Goal: Task Accomplishment & Management: Manage account settings

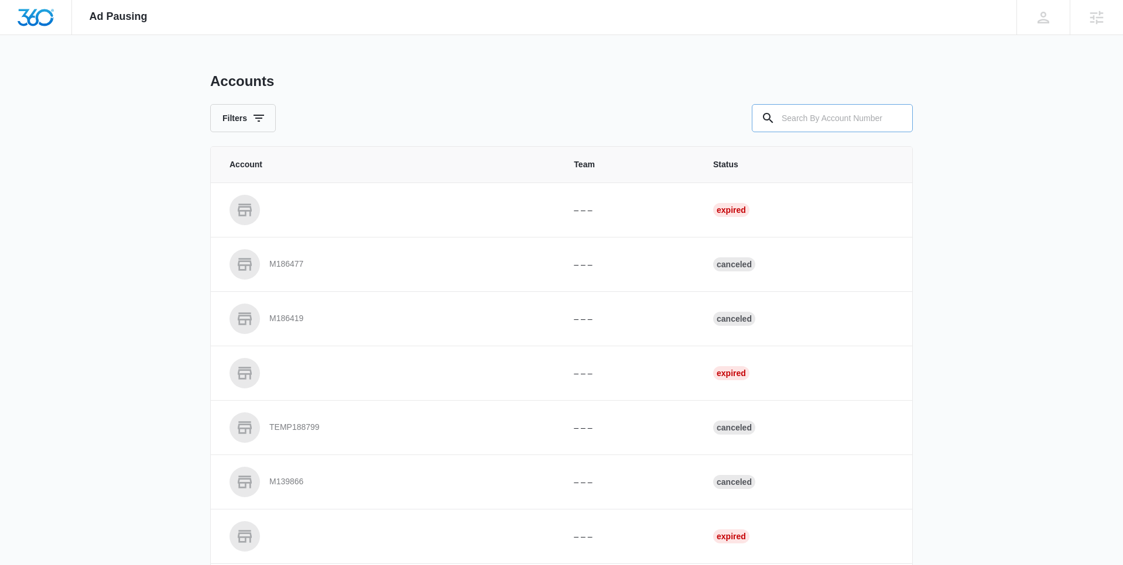
click at [847, 118] on input "text" at bounding box center [832, 118] width 161 height 28
paste input "M48114"
type input "M48114"
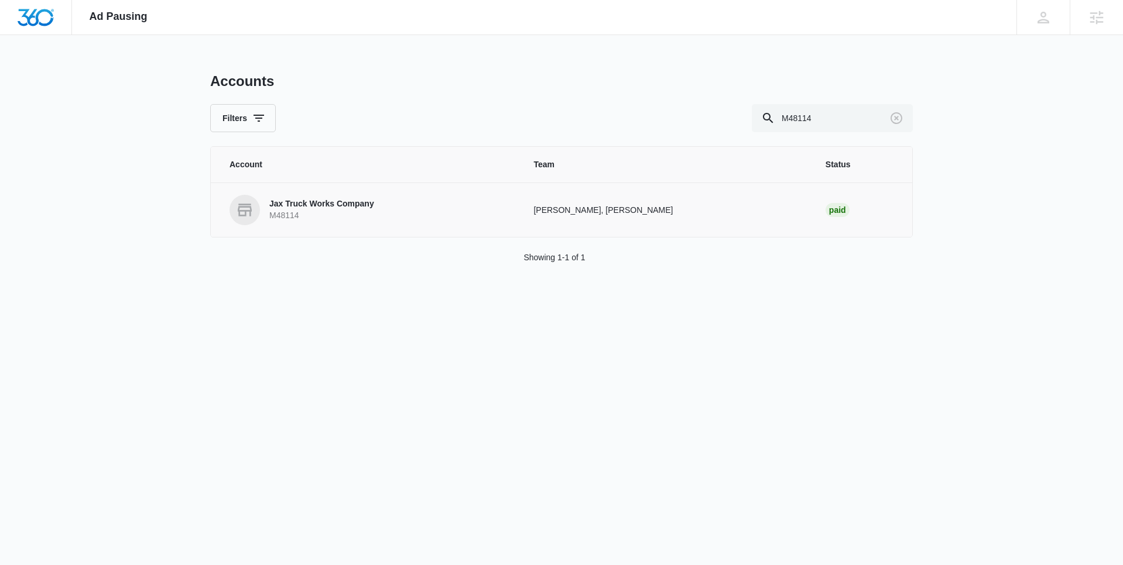
click at [310, 201] on p "Jax Truck Works Company" at bounding box center [321, 204] width 105 height 12
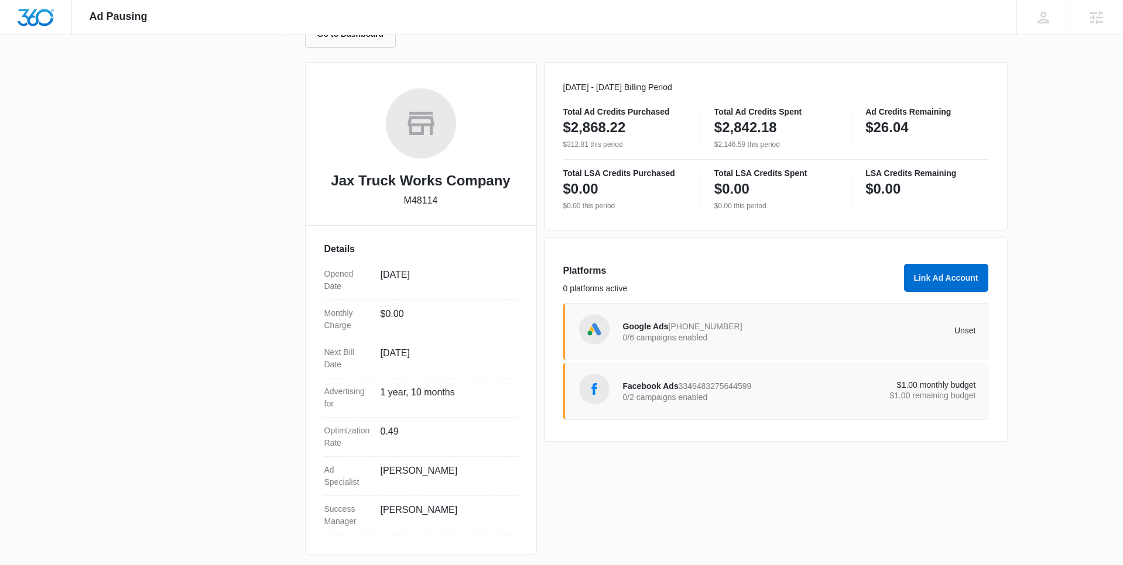
scroll to position [139, 0]
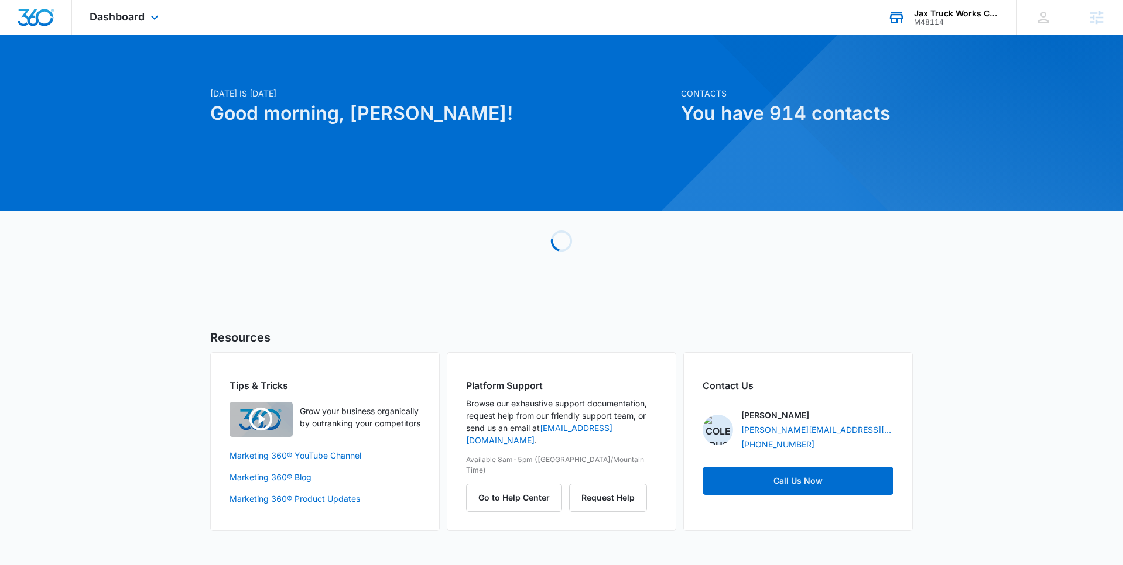
click at [925, 18] on div "M48114" at bounding box center [956, 22] width 85 height 8
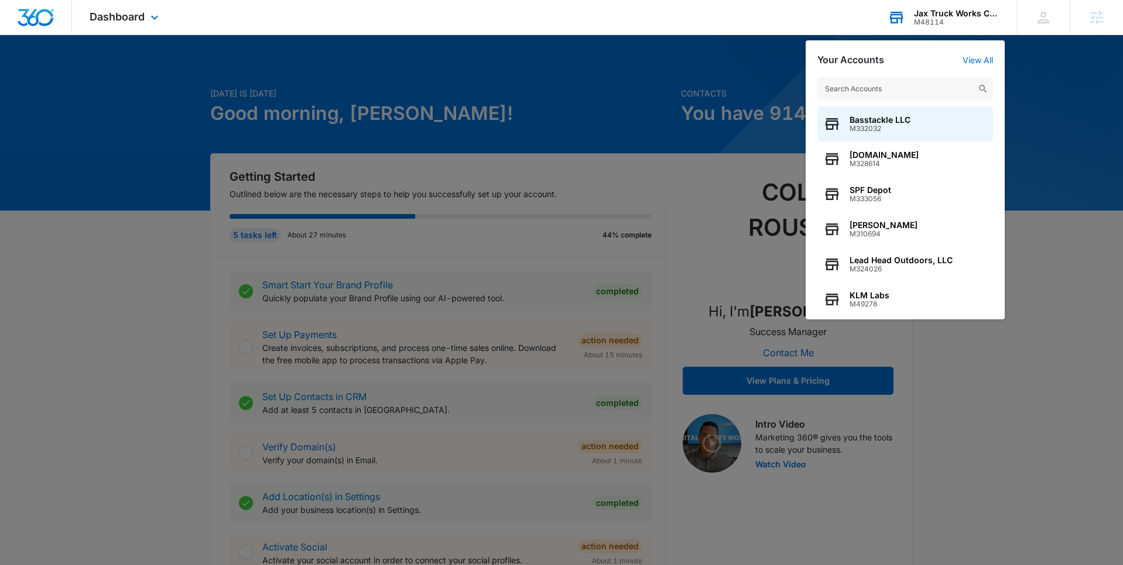
click at [964, 54] on div "Your Accounts View All" at bounding box center [905, 59] width 176 height 11
click at [972, 62] on link "View All" at bounding box center [977, 60] width 30 height 10
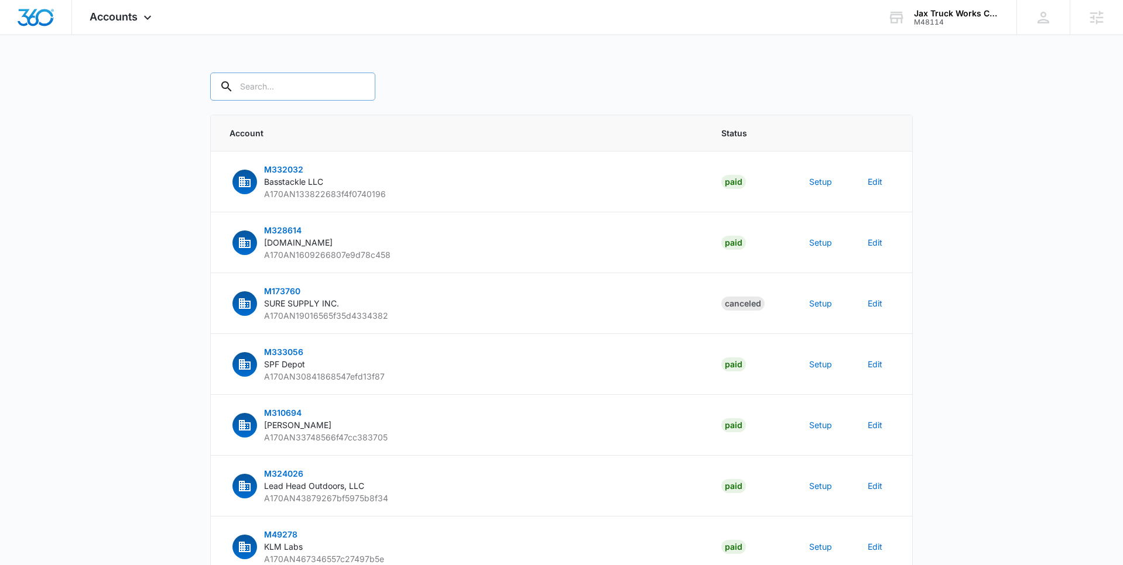
click at [292, 85] on input "text" at bounding box center [292, 87] width 165 height 28
paste input "M48114"
type input "M48114"
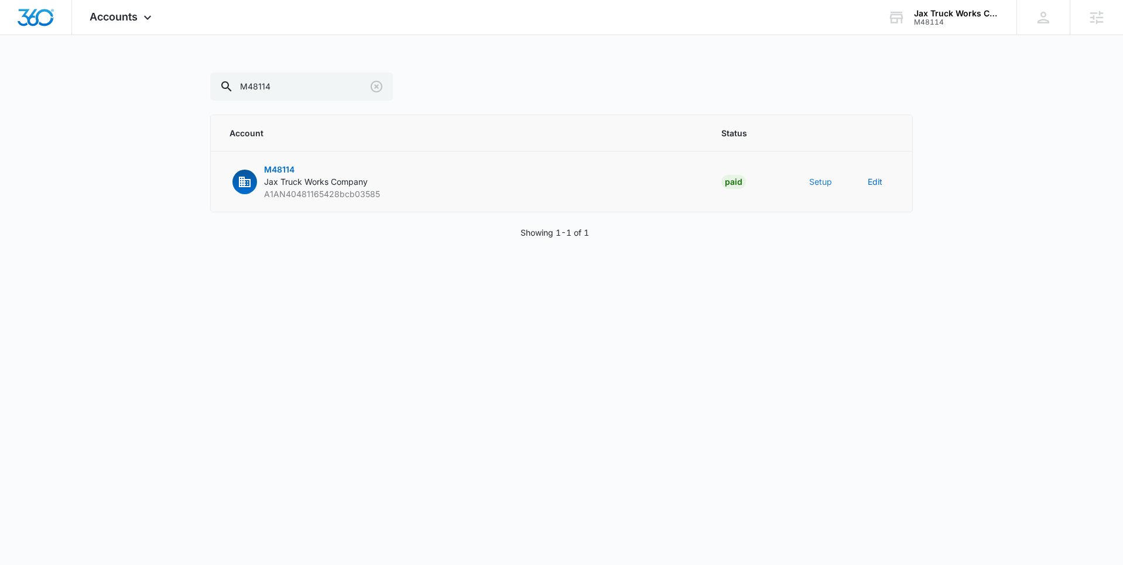
click at [818, 184] on button "Setup" at bounding box center [820, 182] width 23 height 12
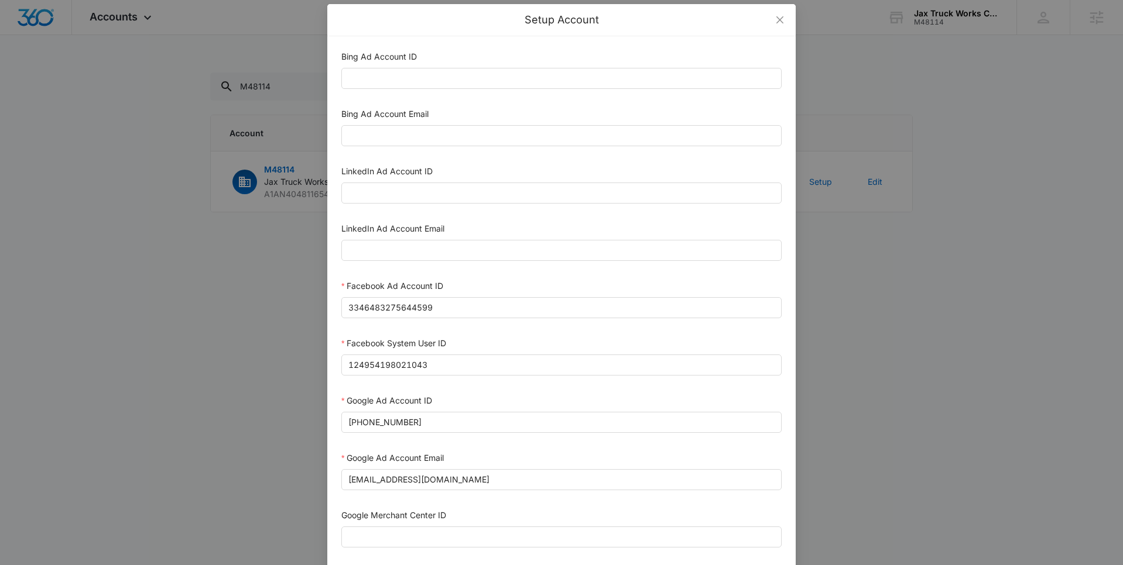
scroll to position [5, 0]
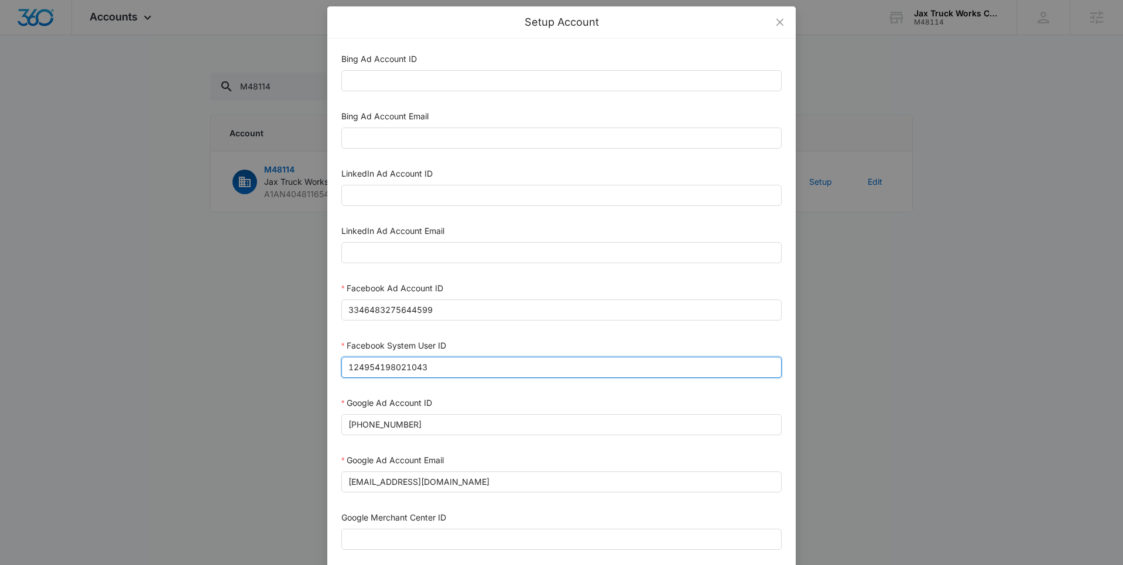
click at [443, 375] on input "124954198021043" at bounding box center [561, 367] width 440 height 21
click at [442, 375] on input "124954198021043" at bounding box center [561, 367] width 440 height 21
paste input "023954259108897"
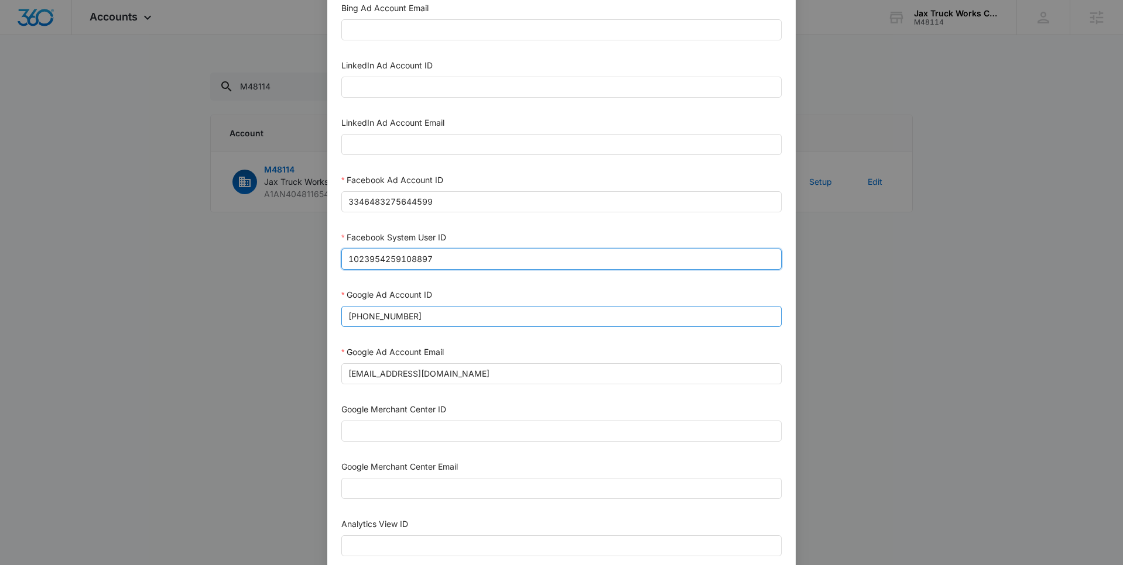
scroll to position [478, 0]
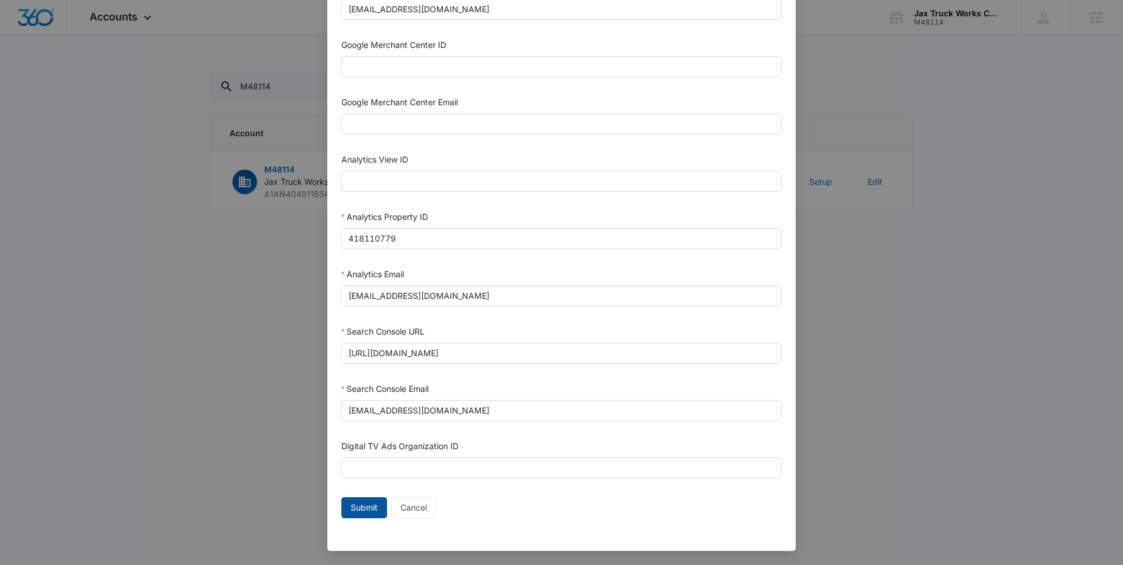
type input "1023954259108897"
click at [355, 506] on span "Submit" at bounding box center [364, 508] width 27 height 13
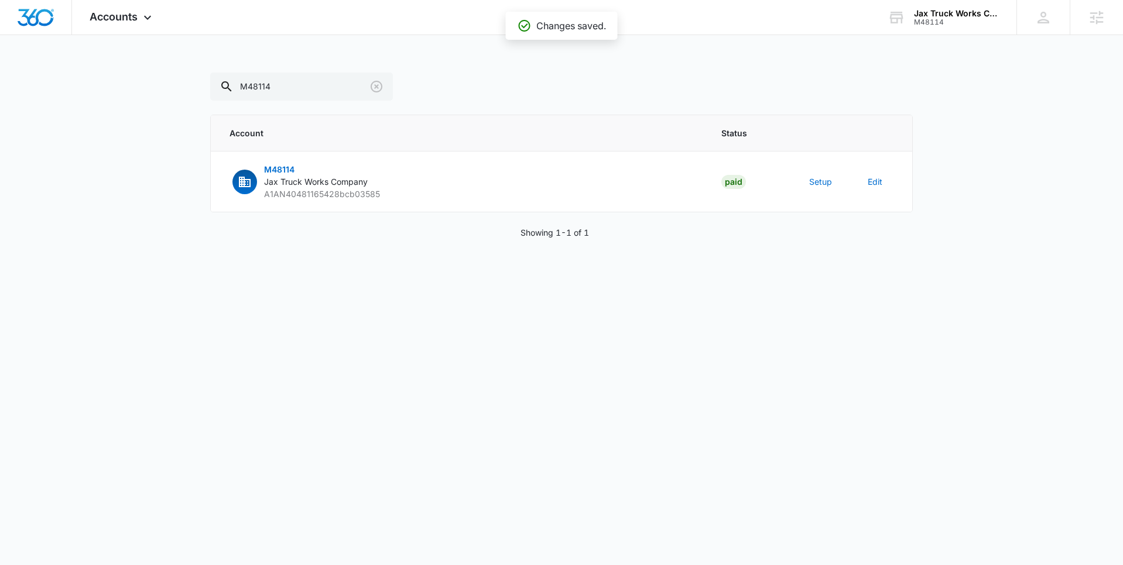
scroll to position [466, 0]
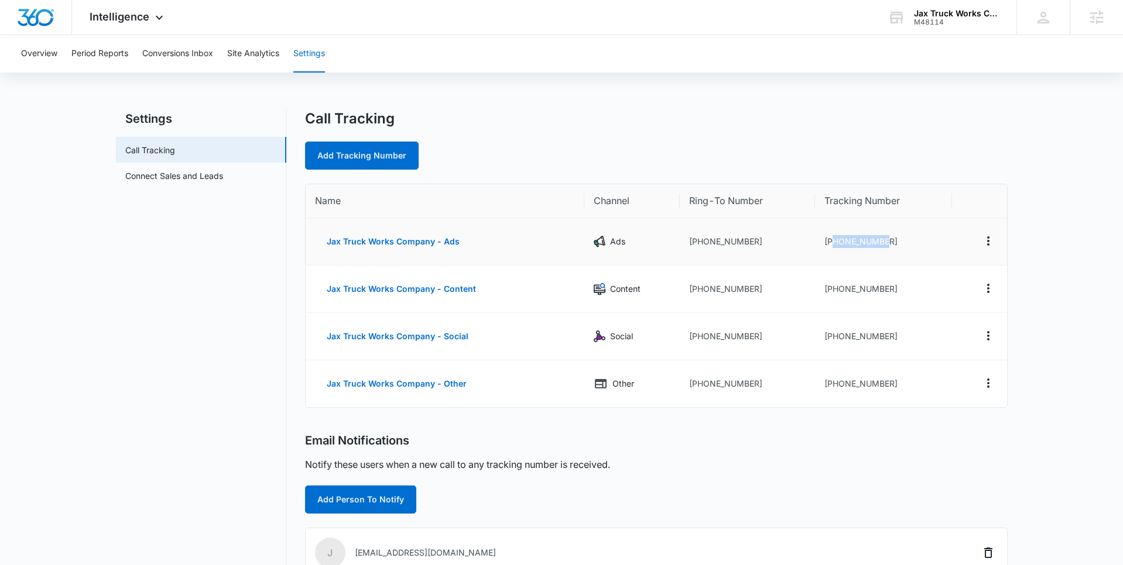
drag, startPoint x: 905, startPoint y: 239, endPoint x: 854, endPoint y: 245, distance: 51.3
click at [830, 245] on td "[PHONE_NUMBER]" at bounding box center [884, 241] width 138 height 47
copy td "9045336552"
click at [150, 174] on link "Connect Sales and Leads" at bounding box center [174, 176] width 98 height 12
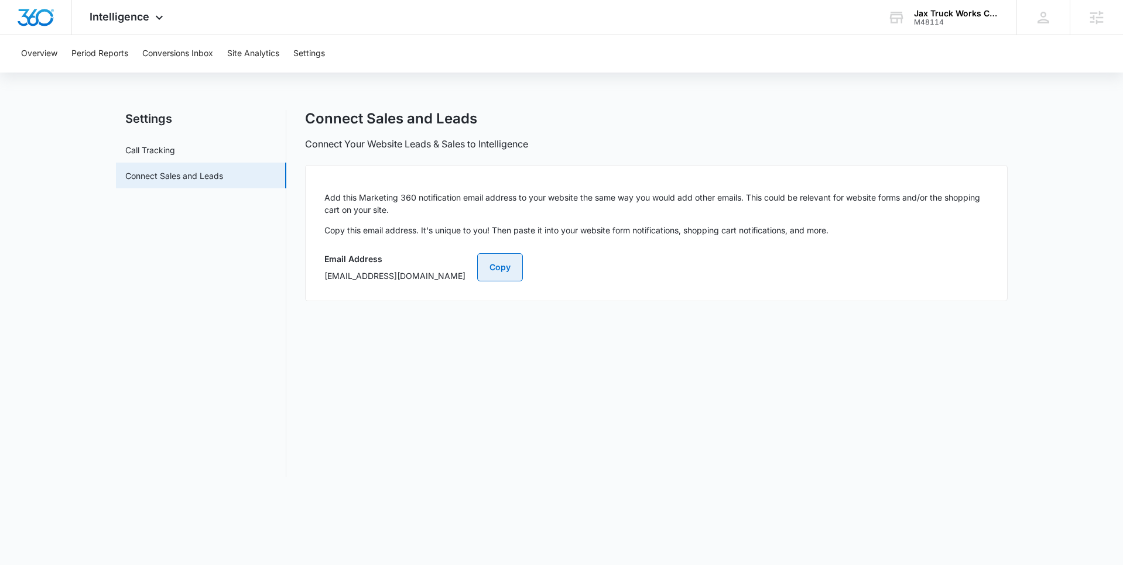
click at [523, 277] on button "Copy" at bounding box center [500, 267] width 46 height 28
click at [46, 55] on button "Overview" at bounding box center [39, 53] width 36 height 37
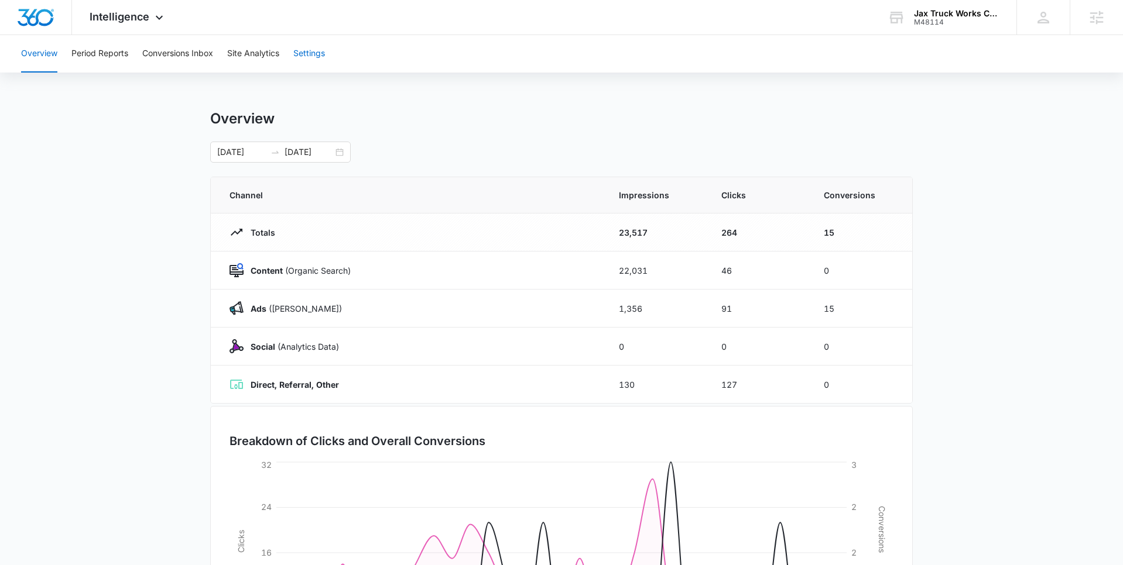
click at [313, 53] on button "Settings" at bounding box center [309, 53] width 32 height 37
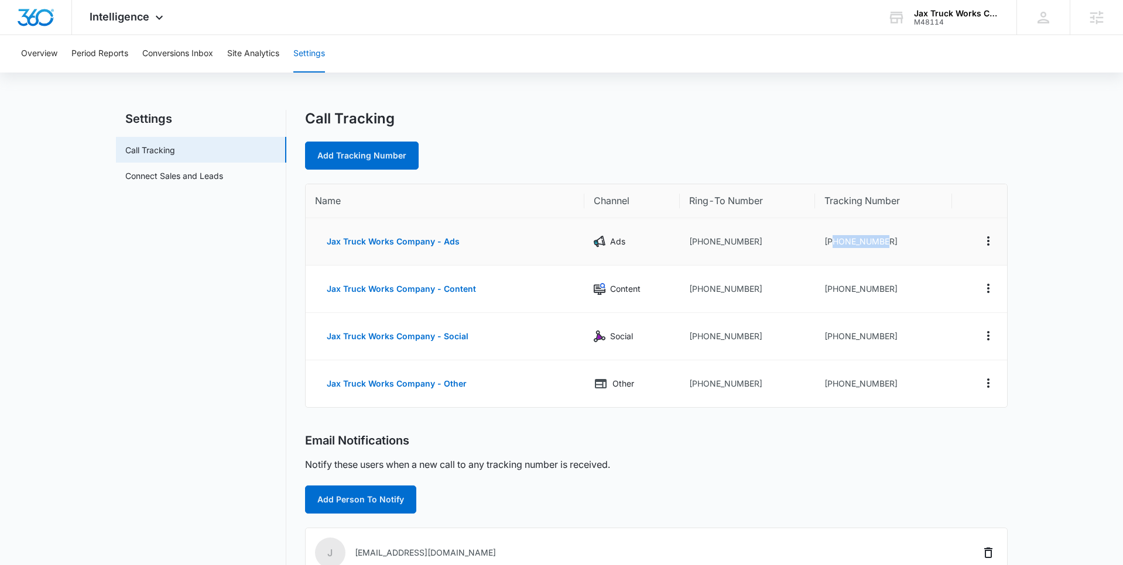
drag, startPoint x: 896, startPoint y: 242, endPoint x: 831, endPoint y: 243, distance: 65.0
click at [831, 243] on td "+19045336552" at bounding box center [884, 241] width 138 height 47
copy td "9045336552"
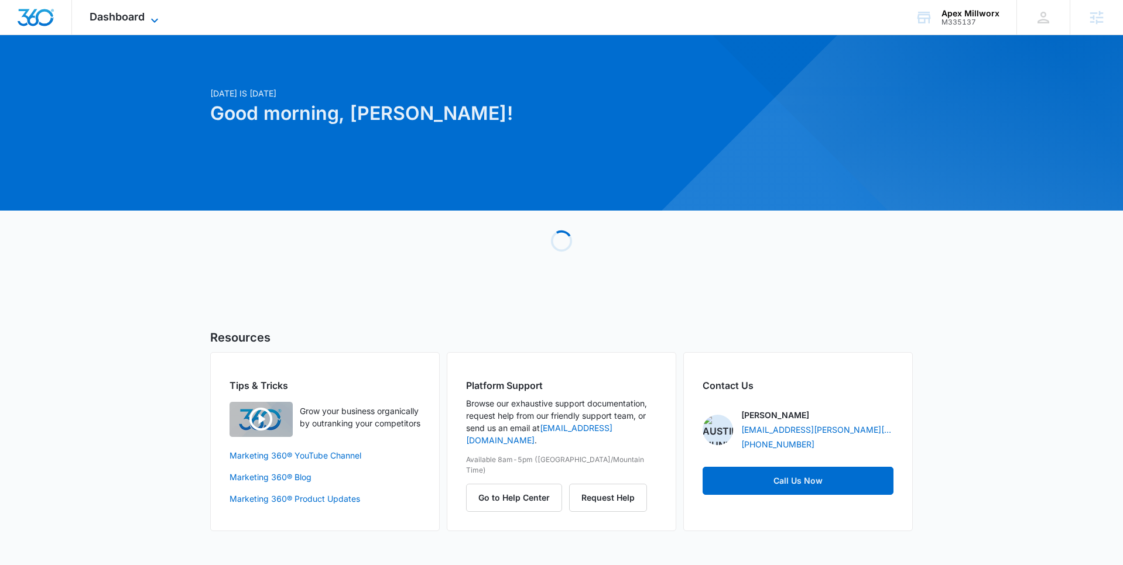
click at [147, 15] on icon at bounding box center [154, 20] width 14 height 14
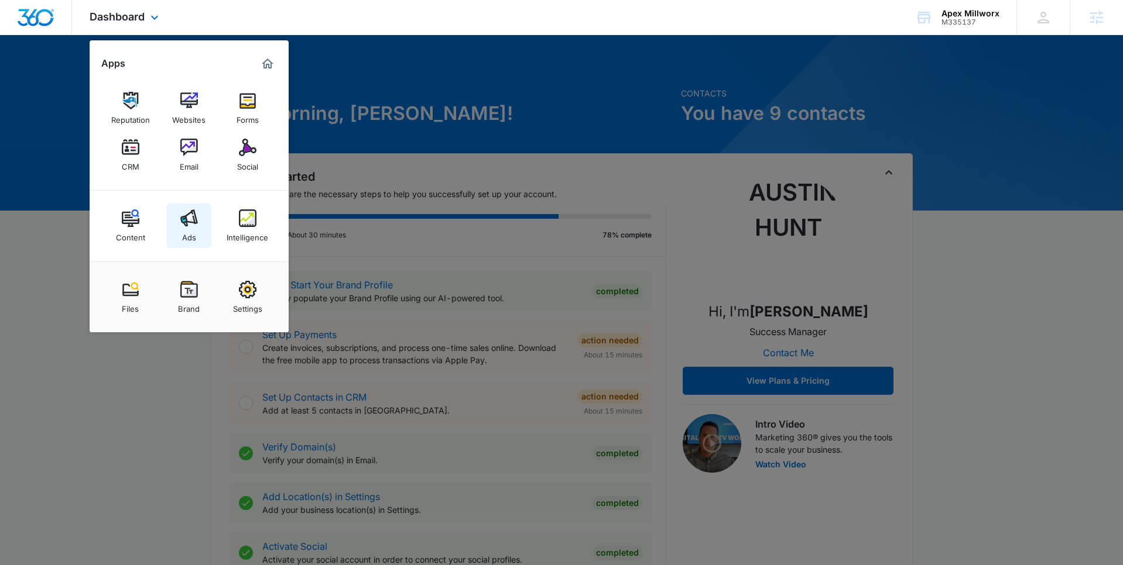
click at [188, 231] on div "Ads" at bounding box center [189, 234] width 14 height 15
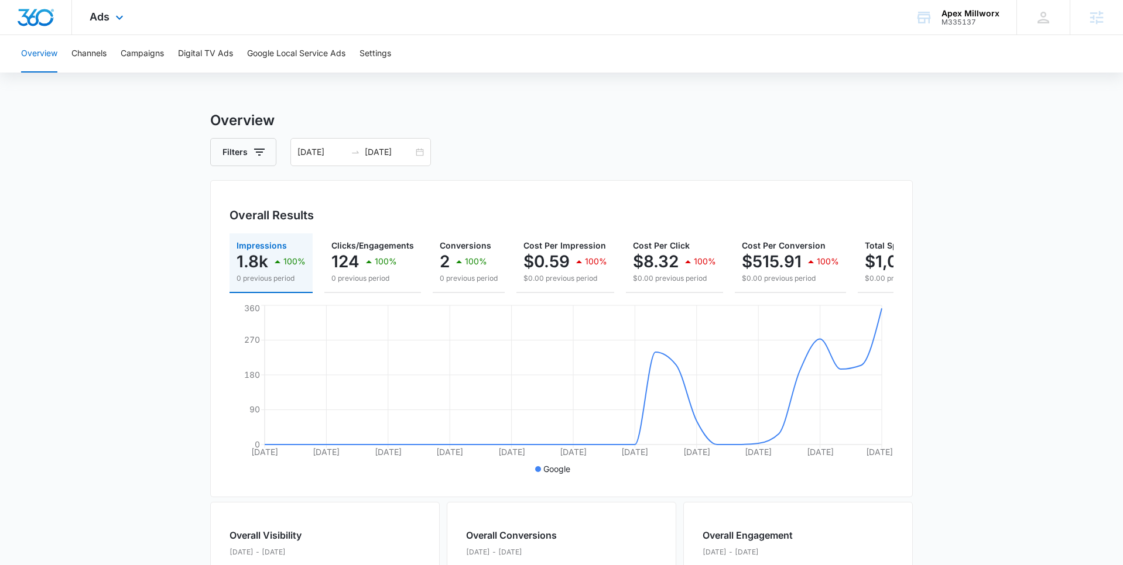
click at [123, 24] on div "Ads Apps Reputation Websites Forms CRM Email Social Content Ads Intelligence Fi…" at bounding box center [108, 17] width 72 height 35
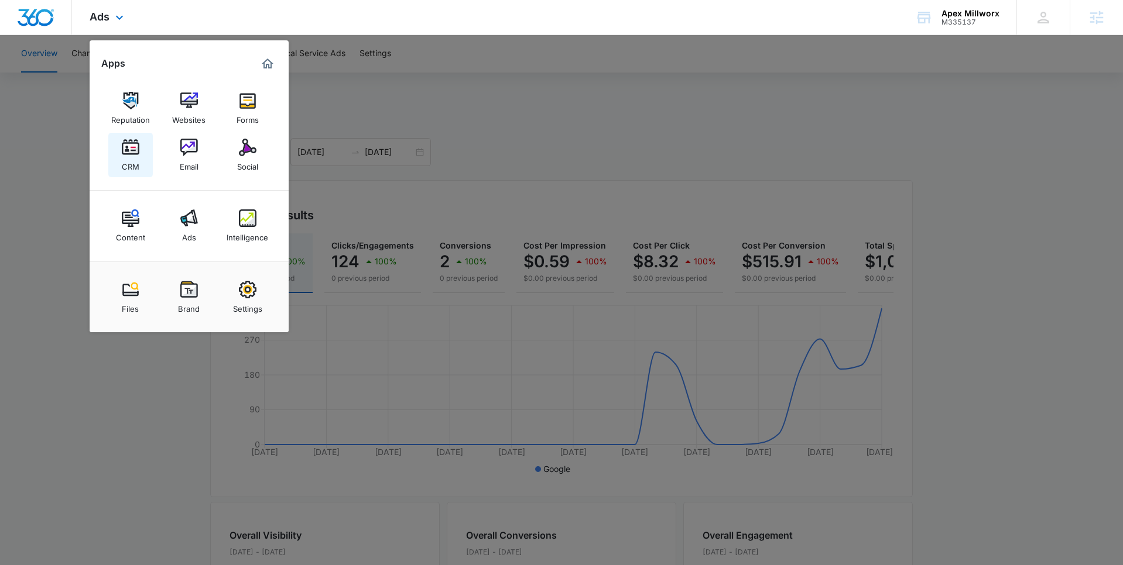
click at [123, 149] on img at bounding box center [131, 148] width 18 height 18
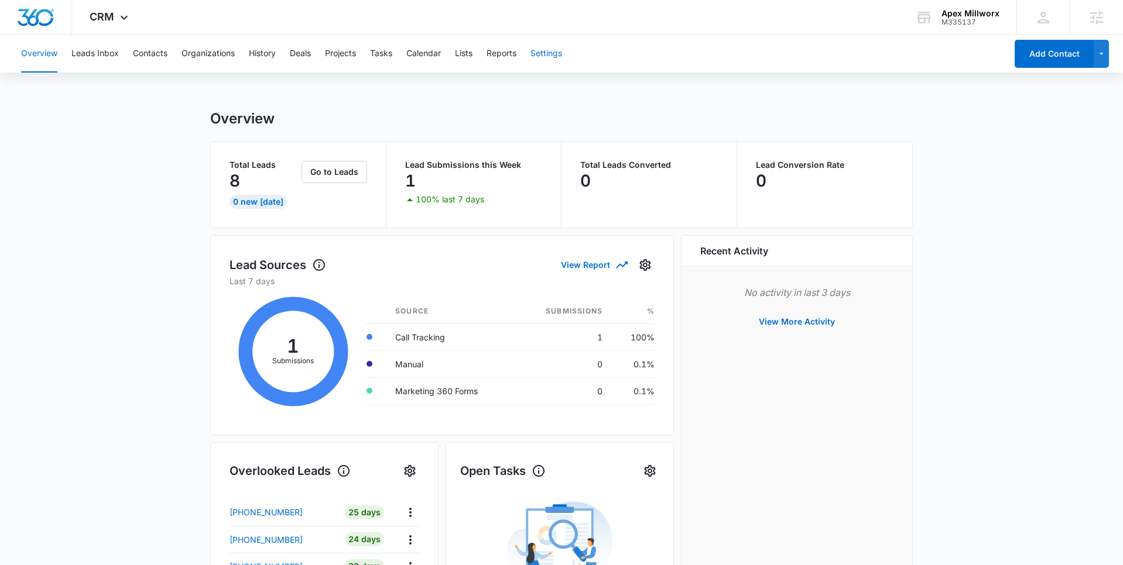
click at [556, 55] on button "Settings" at bounding box center [546, 53] width 32 height 37
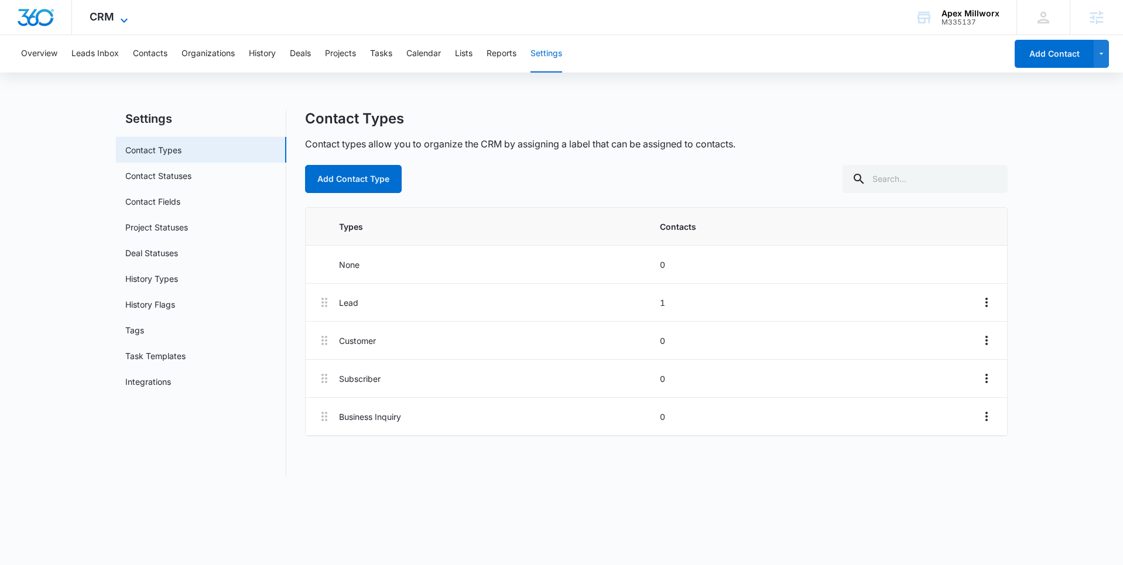
click at [112, 13] on span "CRM" at bounding box center [102, 17] width 25 height 12
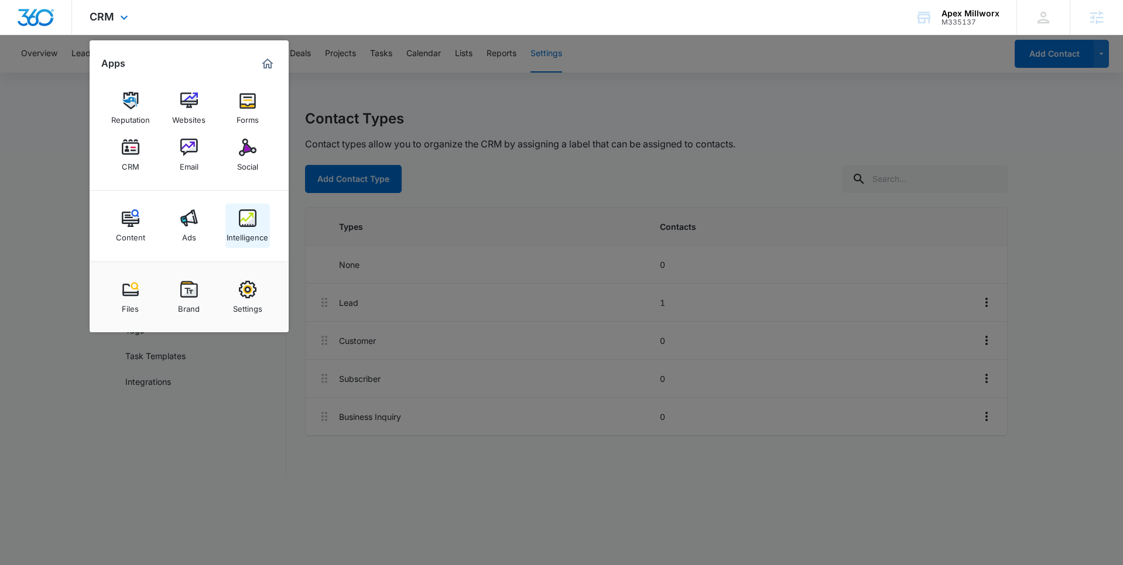
click at [260, 234] on div "Intelligence" at bounding box center [248, 234] width 42 height 15
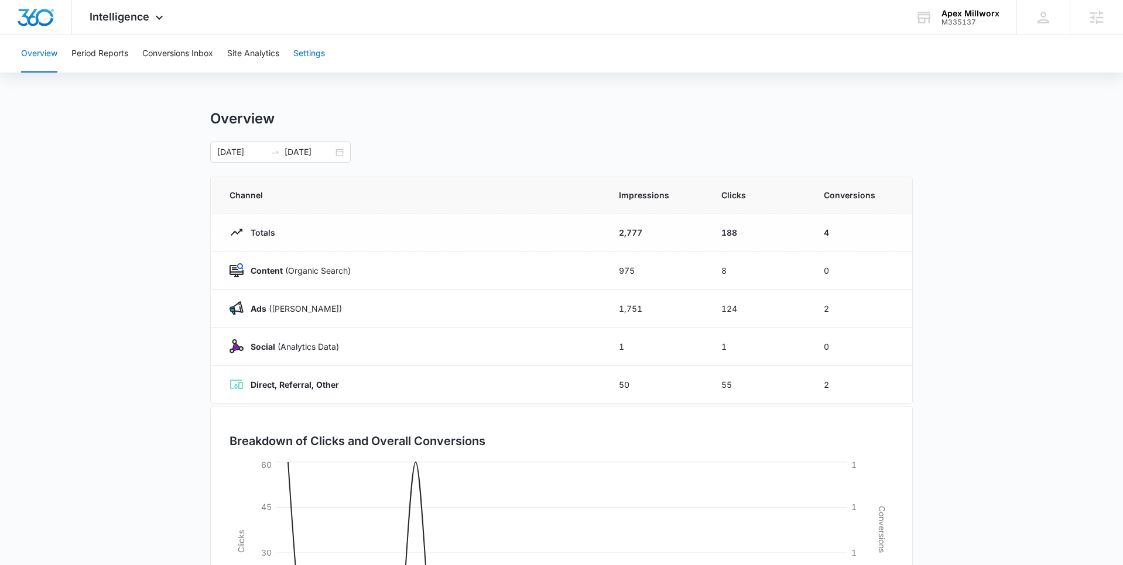
click at [323, 54] on button "Settings" at bounding box center [309, 53] width 32 height 37
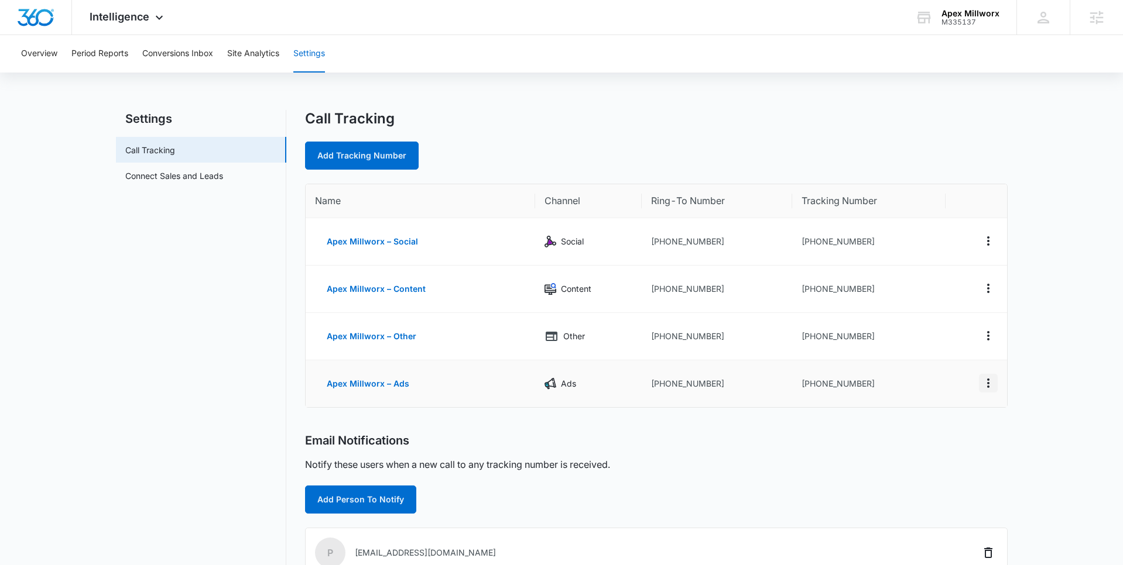
click at [989, 382] on icon "Actions" at bounding box center [988, 383] width 14 height 14
click at [934, 393] on div "Delete" at bounding box center [933, 389] width 25 height 8
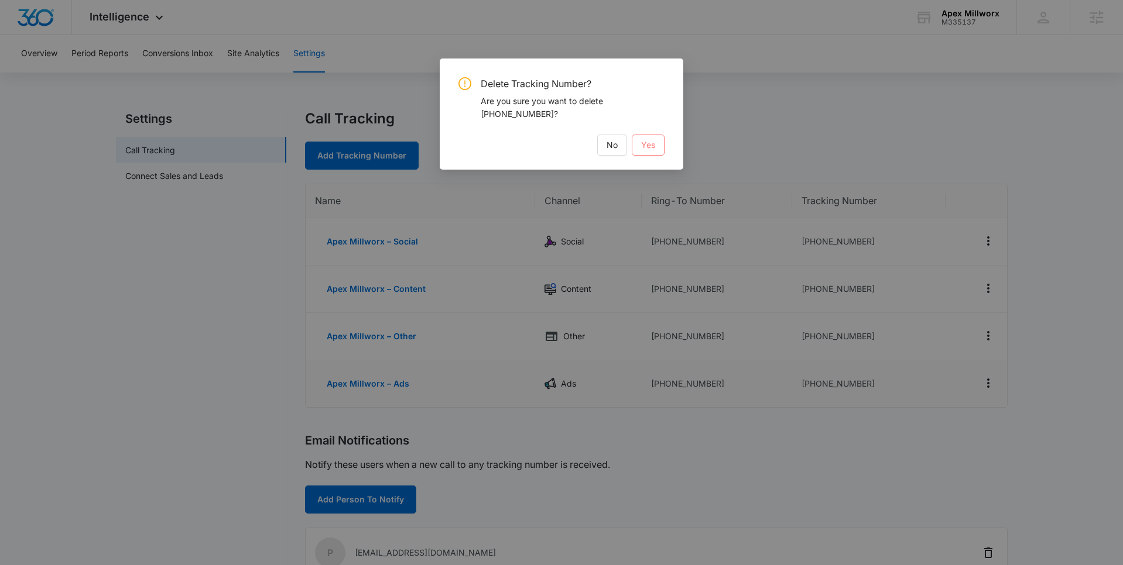
click at [657, 146] on button "Yes" at bounding box center [648, 145] width 33 height 21
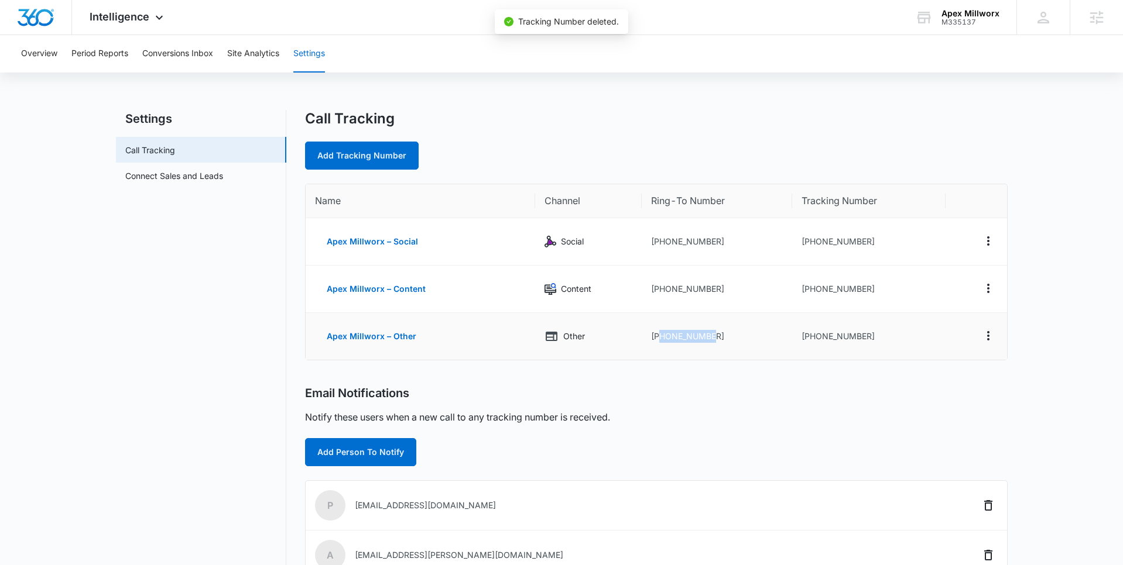
drag, startPoint x: 720, startPoint y: 336, endPoint x: 658, endPoint y: 339, distance: 62.1
click at [658, 339] on td "[PHONE_NUMBER]" at bounding box center [716, 336] width 150 height 47
copy td "9804158667"
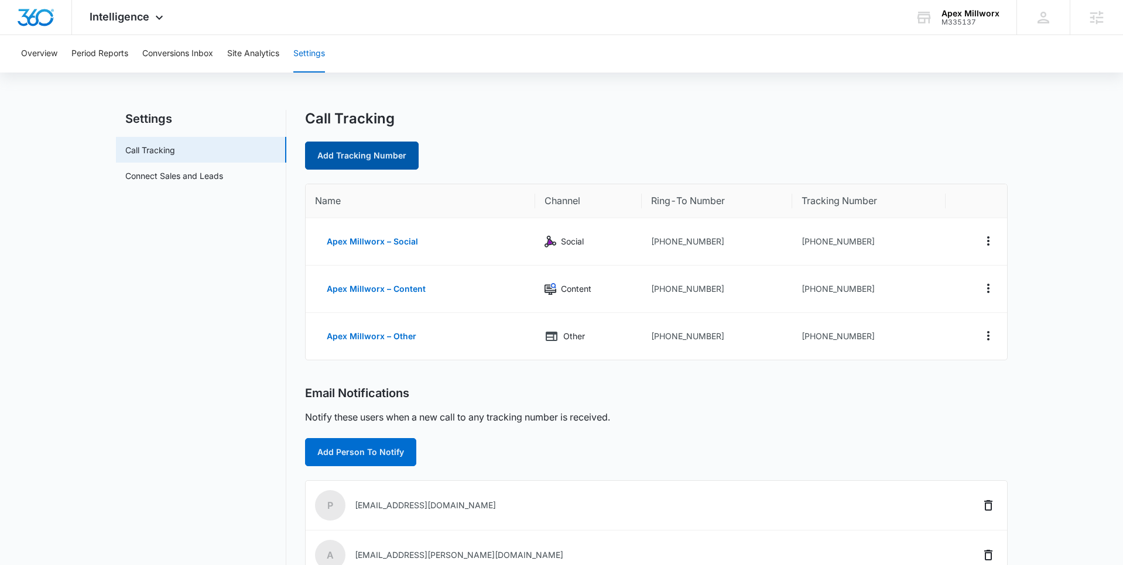
click at [320, 151] on link "Add Tracking Number" at bounding box center [362, 156] width 114 height 28
select select "by_area_code"
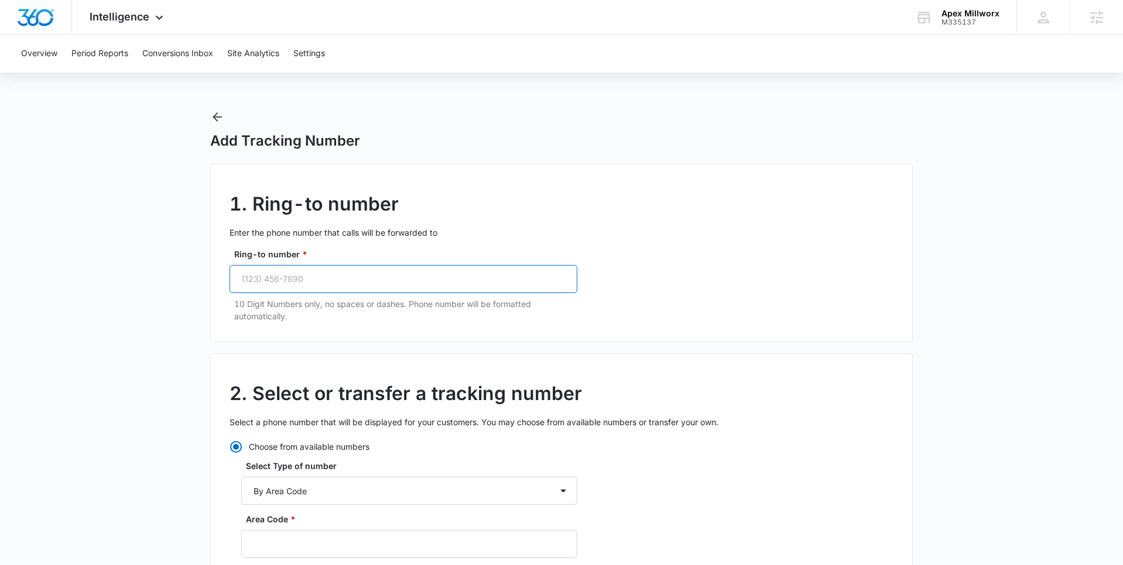
click at [319, 271] on input "Ring-to number *" at bounding box center [403, 279] width 348 height 28
paste input "[PHONE_NUMBER]"
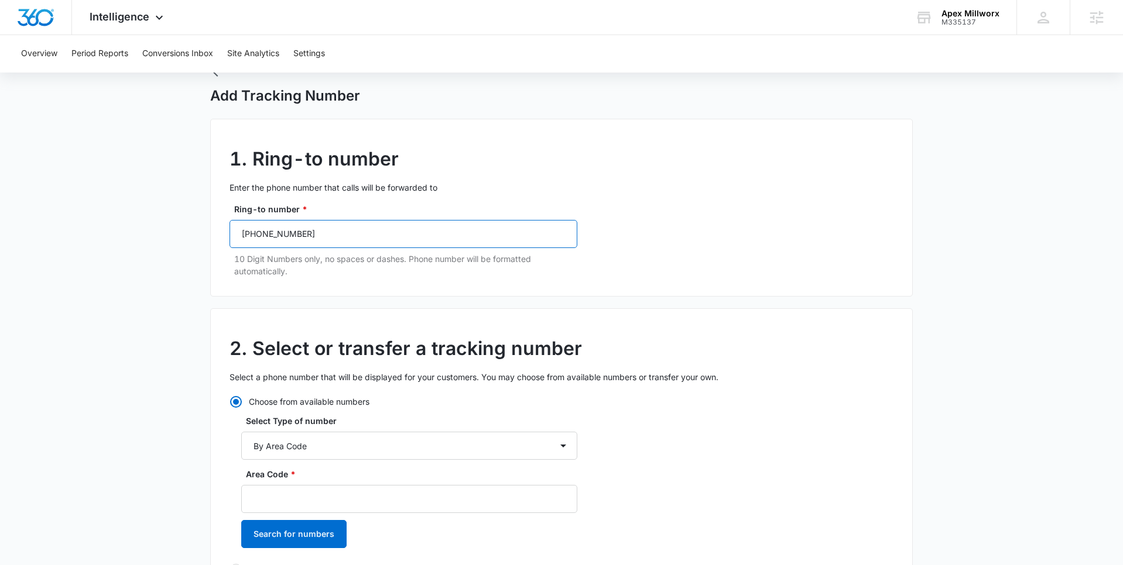
scroll to position [47, 0]
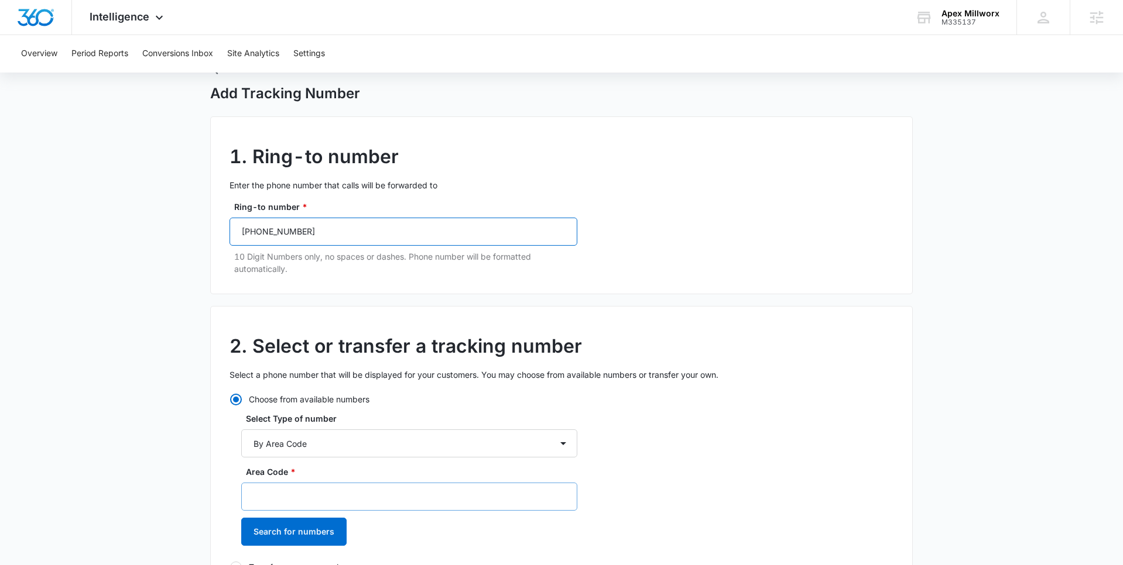
type input "[PHONE_NUMBER]"
click at [294, 493] on input "Area Code *" at bounding box center [409, 497] width 336 height 28
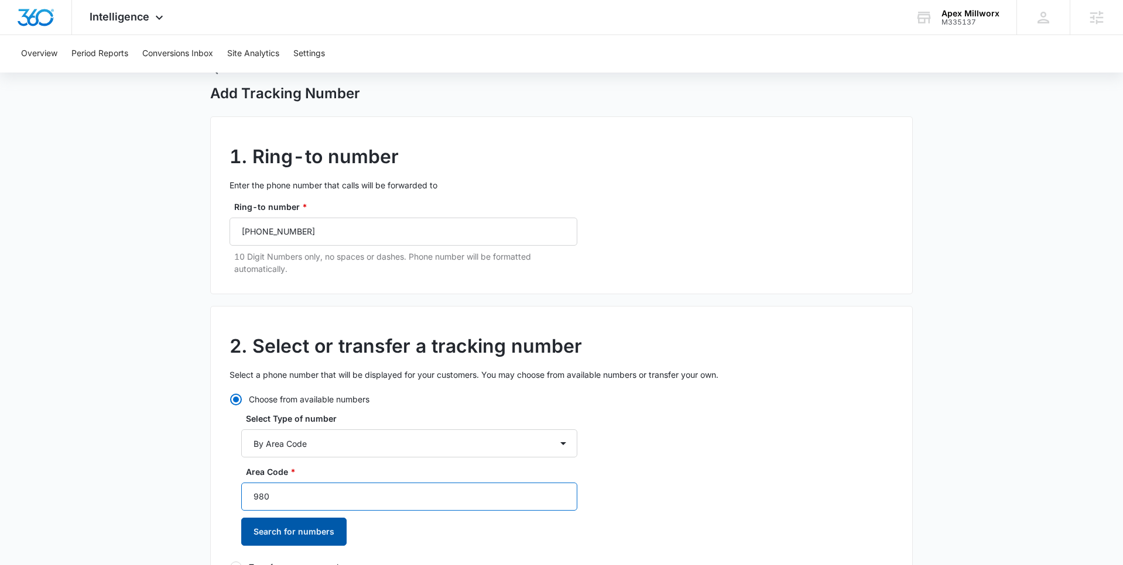
type input "980"
click at [306, 530] on button "Search for numbers" at bounding box center [293, 532] width 105 height 28
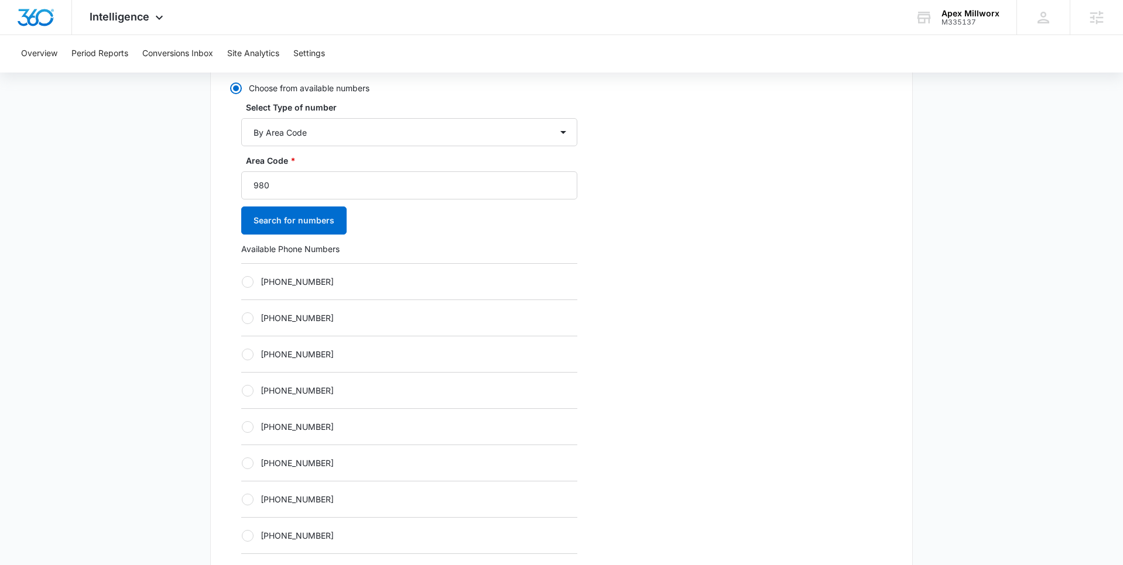
scroll to position [385, 0]
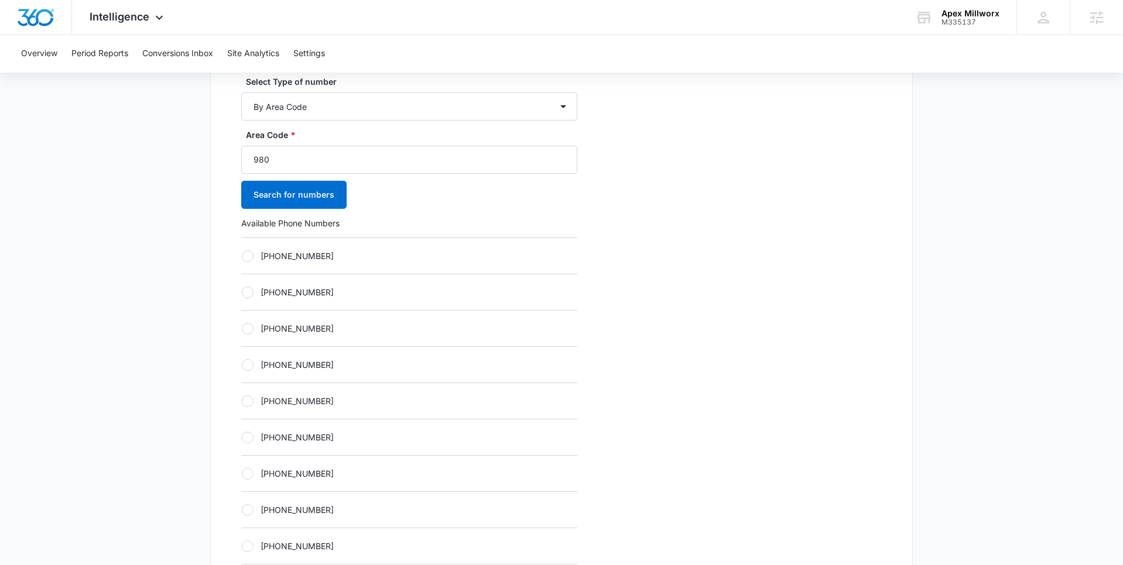
drag, startPoint x: 258, startPoint y: 255, endPoint x: 259, endPoint y: 267, distance: 13.0
click at [258, 255] on label "[PHONE_NUMBER]" at bounding box center [409, 256] width 336 height 12
click at [242, 256] on input "[PHONE_NUMBER]" at bounding box center [241, 256] width 1 height 1
radio input "true"
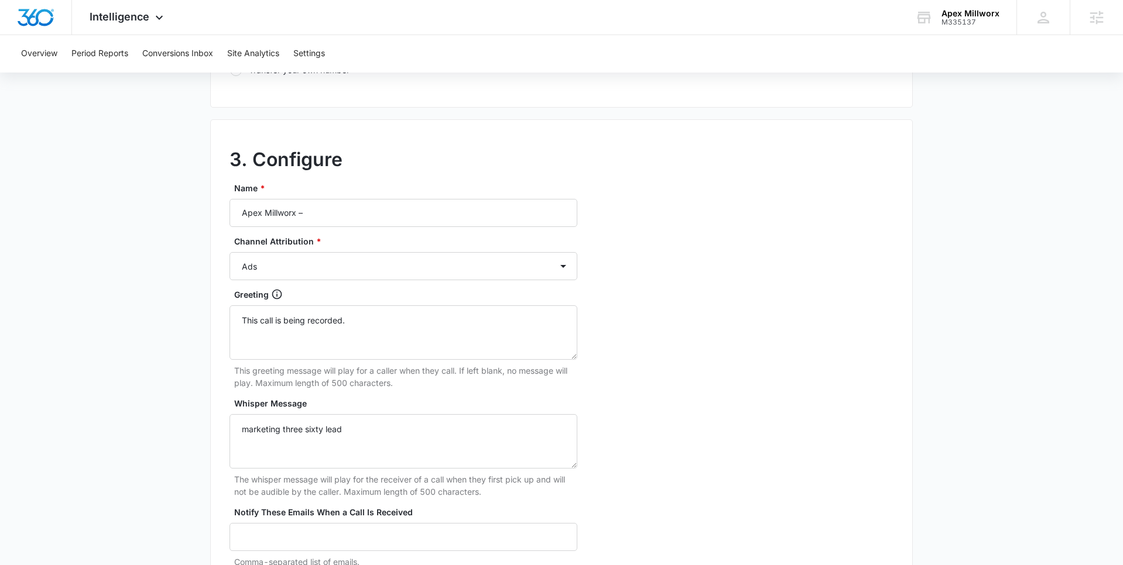
scroll to position [1004, 0]
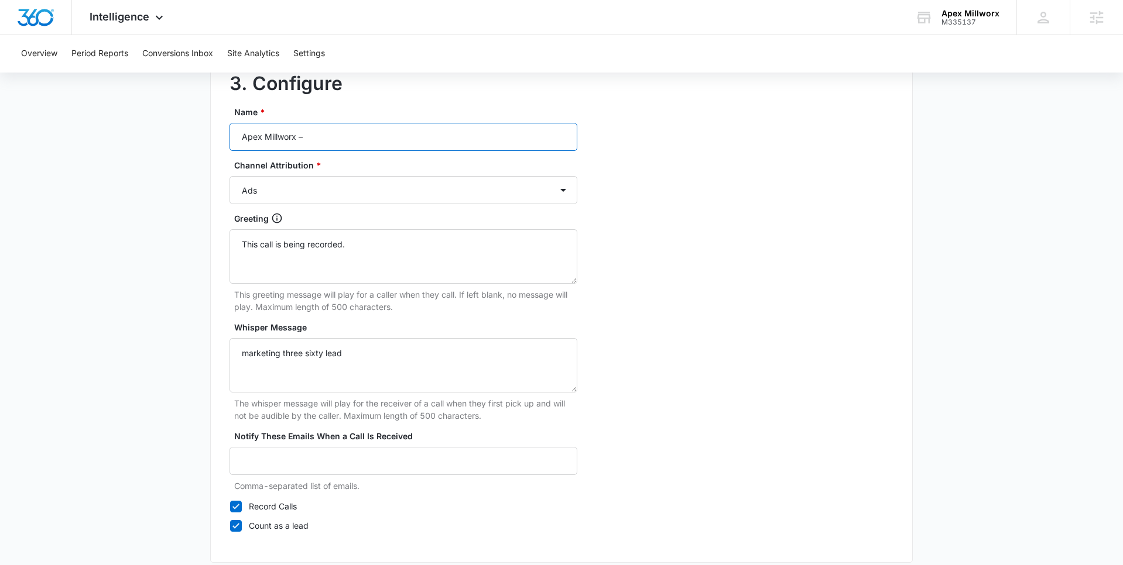
click at [346, 138] on input "Apex Millworx –" at bounding box center [403, 137] width 348 height 28
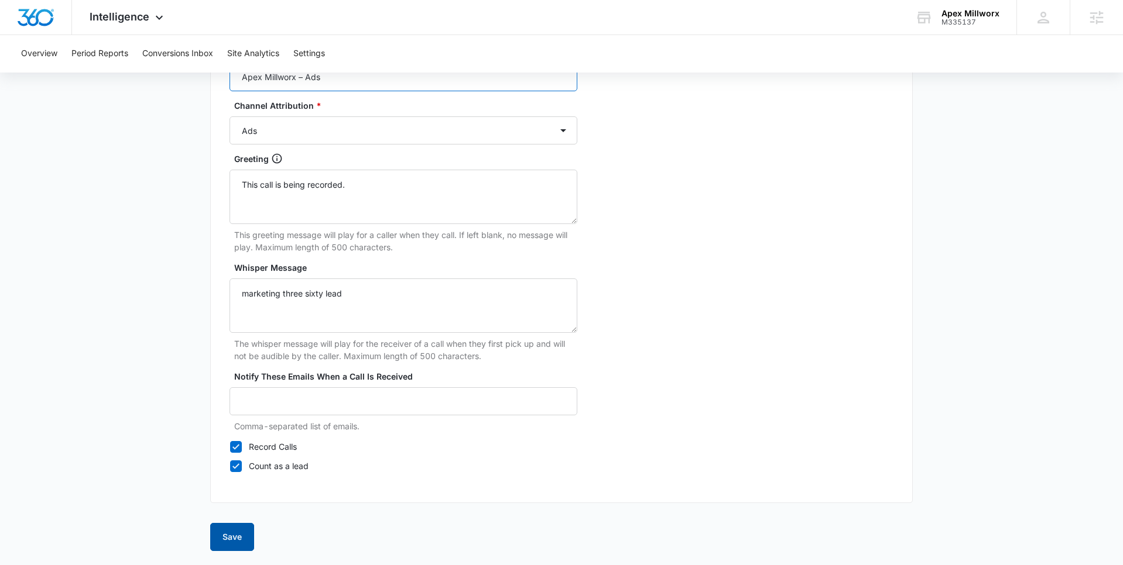
type input "Apex Millworx – Ads"
click at [236, 531] on button "Save" at bounding box center [232, 537] width 44 height 28
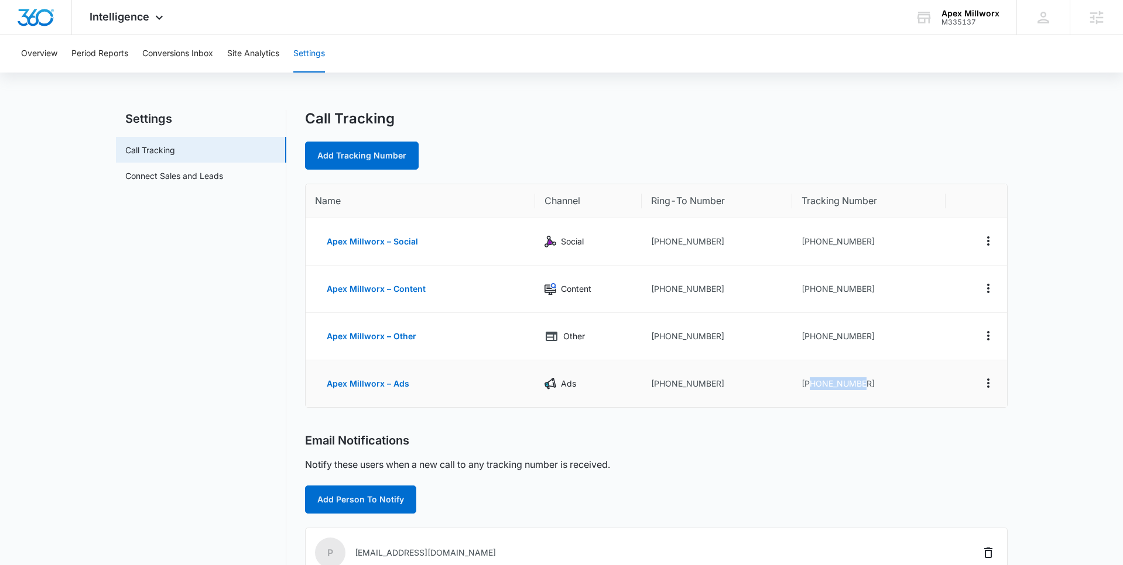
drag, startPoint x: 866, startPoint y: 383, endPoint x: 808, endPoint y: 387, distance: 58.1
click at [808, 387] on td "[PHONE_NUMBER]" at bounding box center [868, 384] width 153 height 47
copy td "9802203147"
drag, startPoint x: 717, startPoint y: 387, endPoint x: 659, endPoint y: 387, distance: 57.9
click at [659, 387] on td "[PHONE_NUMBER]" at bounding box center [716, 384] width 150 height 47
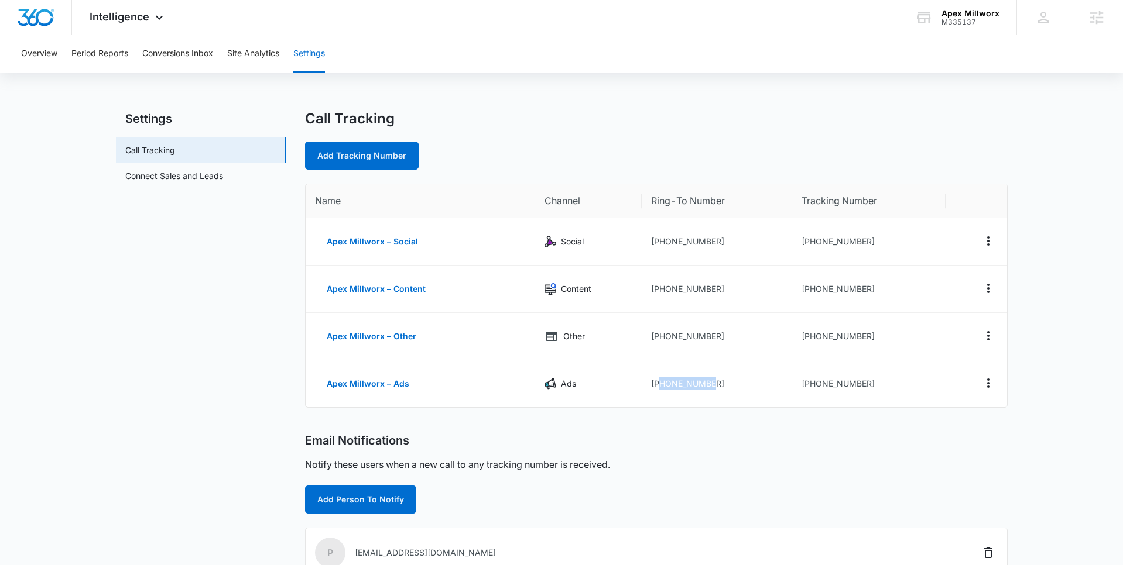
copy td "9804158667"
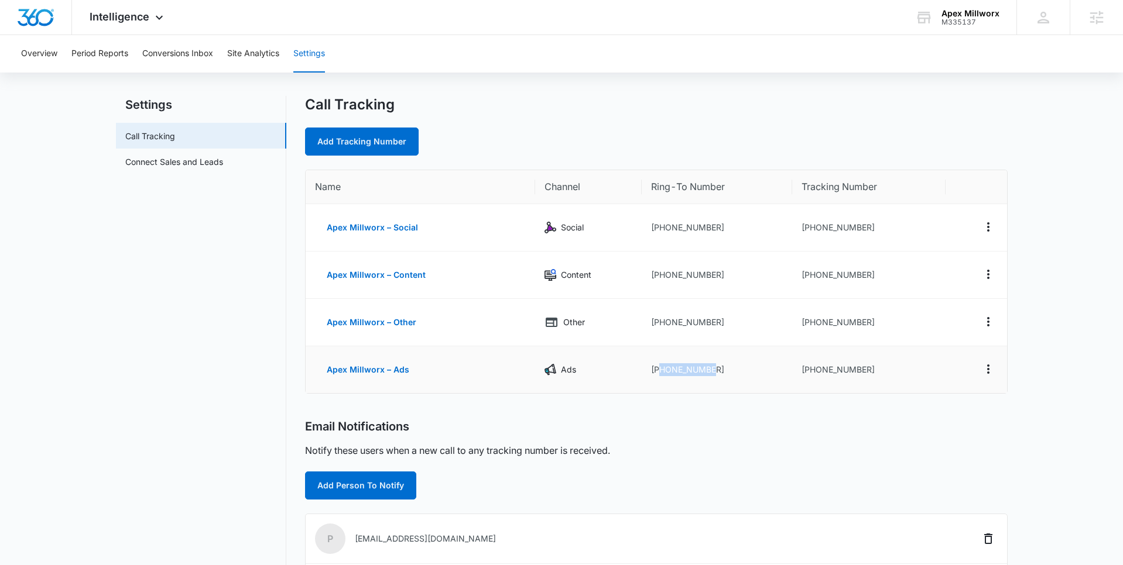
scroll to position [15, 0]
drag, startPoint x: 867, startPoint y: 371, endPoint x: 810, endPoint y: 373, distance: 57.4
click at [810, 373] on td "[PHONE_NUMBER]" at bounding box center [868, 369] width 153 height 47
copy td "9802203147"
